Goal: Task Accomplishment & Management: Use online tool/utility

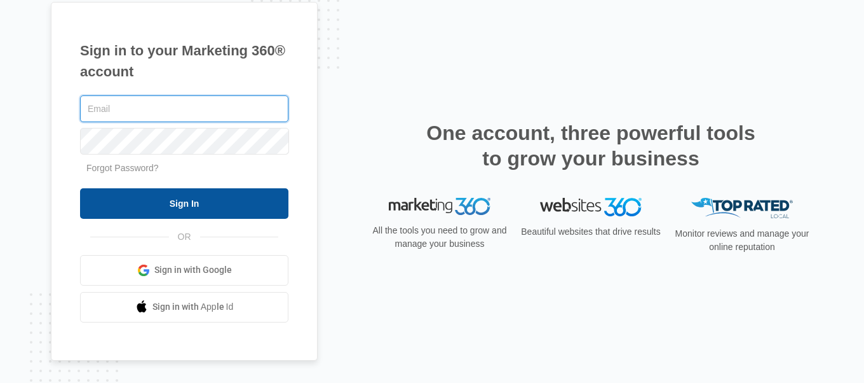
type input "[EMAIL_ADDRESS][DOMAIN_NAME]"
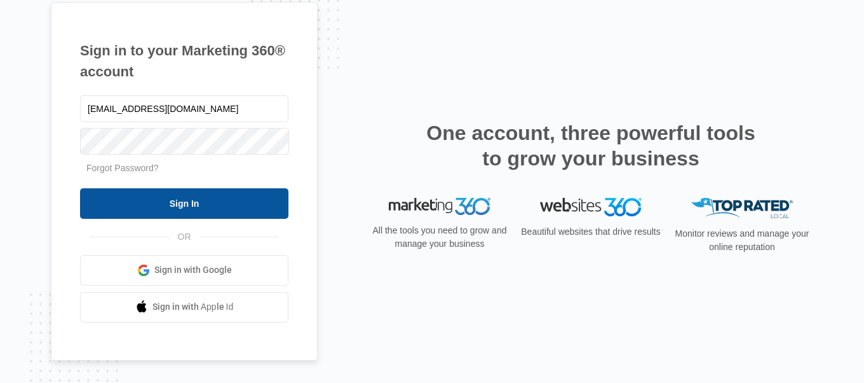
click at [222, 207] on input "Sign In" at bounding box center [184, 203] width 208 height 31
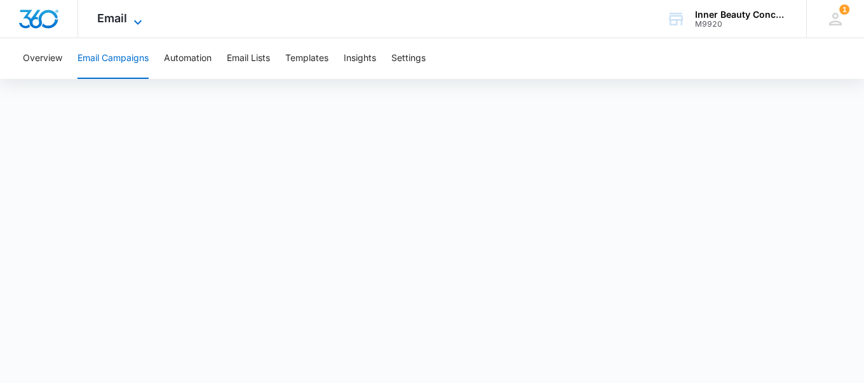
click at [132, 21] on icon at bounding box center [137, 22] width 15 height 15
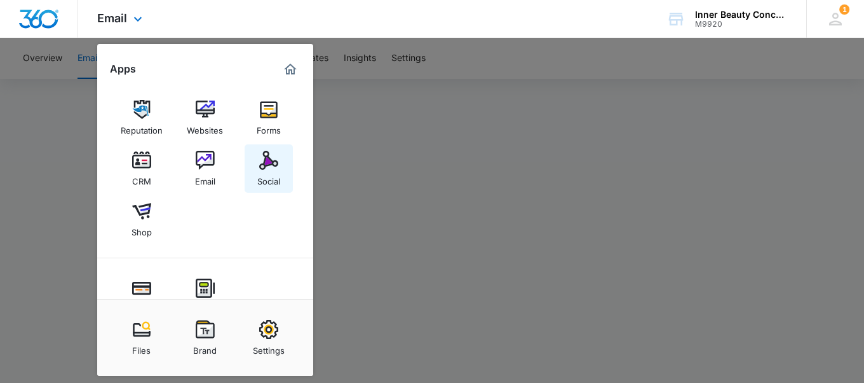
click at [264, 169] on img at bounding box center [268, 160] width 19 height 19
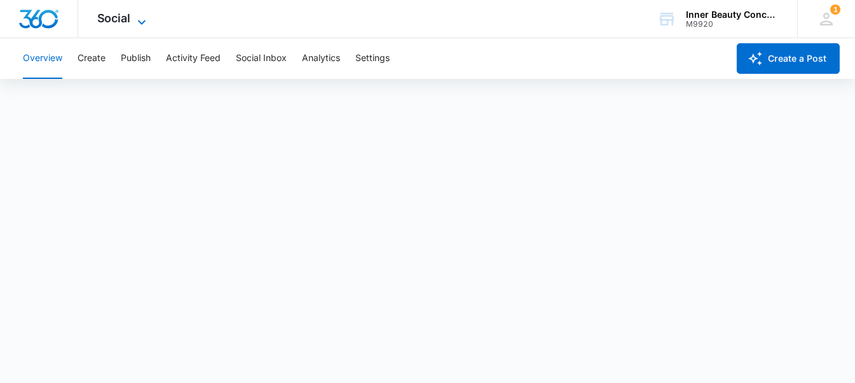
click at [139, 15] on icon at bounding box center [141, 22] width 15 height 15
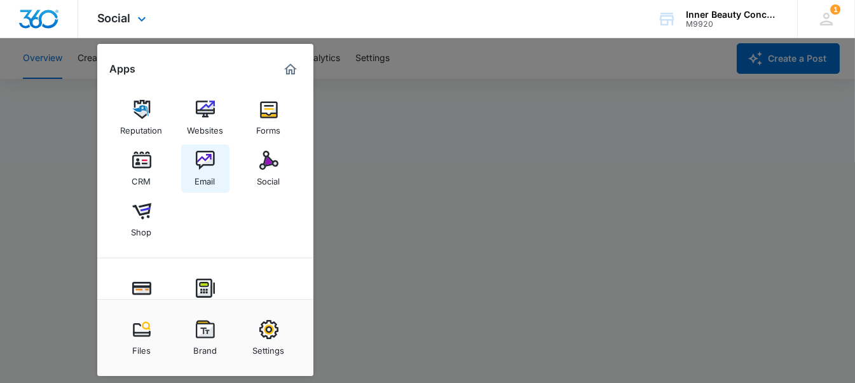
click at [204, 165] on img at bounding box center [205, 160] width 19 height 19
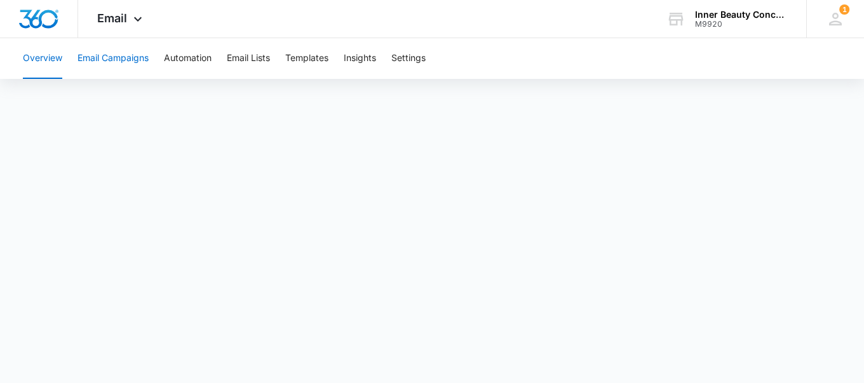
click at [119, 55] on button "Email Campaigns" at bounding box center [113, 58] width 71 height 41
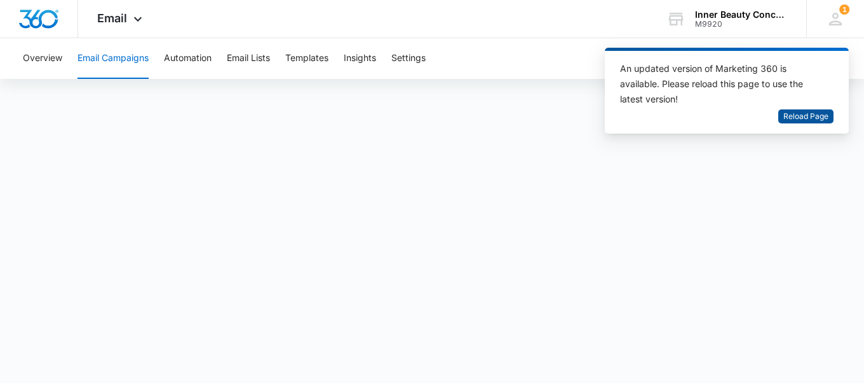
click at [816, 111] on span "Reload Page" at bounding box center [806, 117] width 45 height 12
